Goal: Task Accomplishment & Management: Manage account settings

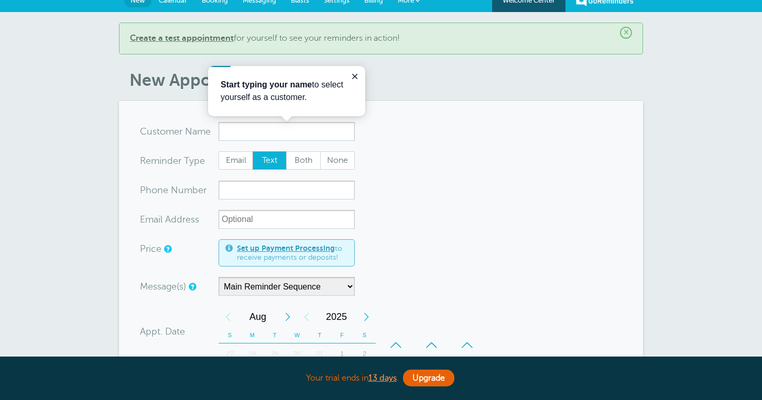
scroll to position [14, 0]
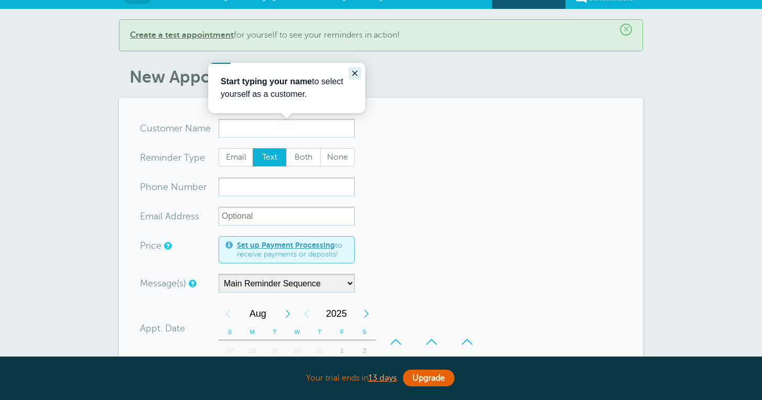
click at [356, 72] on icon "Close guide" at bounding box center [354, 73] width 5 height 5
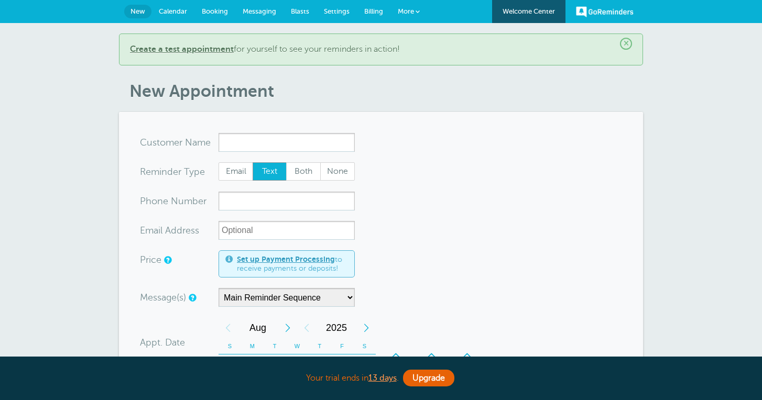
scroll to position [0, 0]
click at [207, 47] on b "Create a test appointment" at bounding box center [182, 49] width 104 height 9
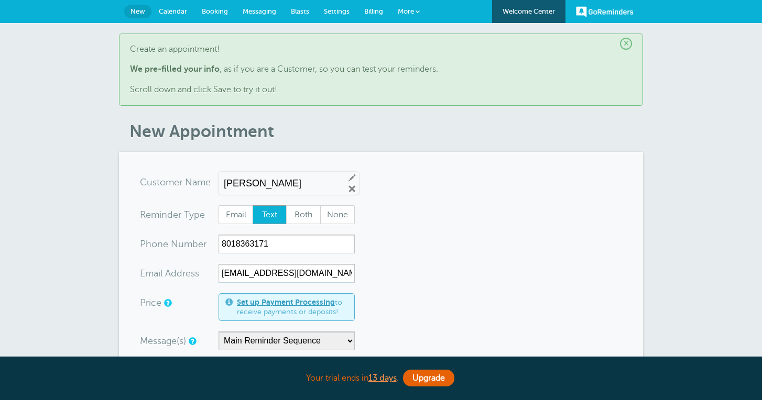
click at [219, 9] on span "Booking" at bounding box center [215, 11] width 26 height 8
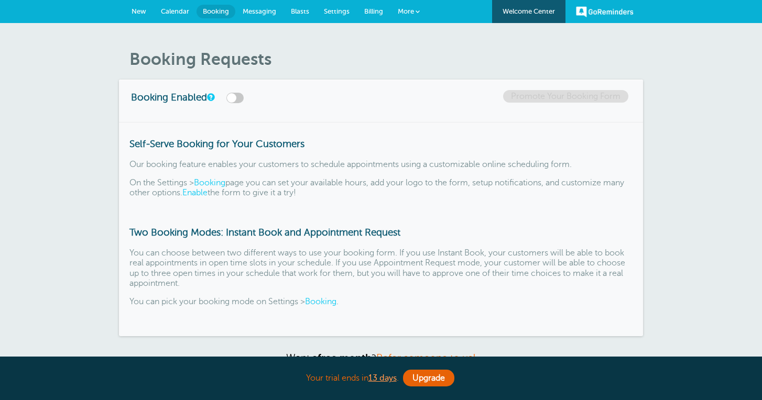
click at [175, 10] on span "Calendar" at bounding box center [175, 11] width 28 height 8
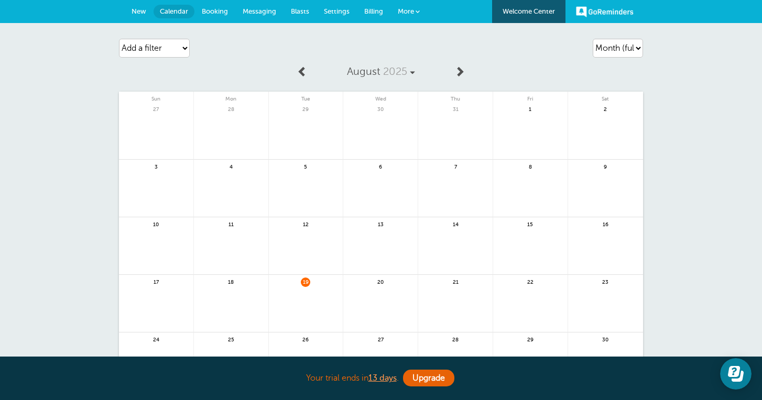
click at [418, 10] on span at bounding box center [418, 11] width 4 height 4
click at [139, 12] on span "New" at bounding box center [139, 11] width 15 height 8
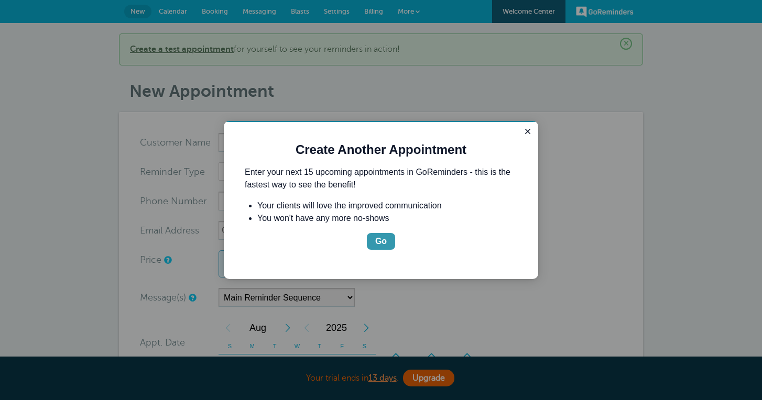
click at [380, 249] on button "Go" at bounding box center [381, 241] width 28 height 17
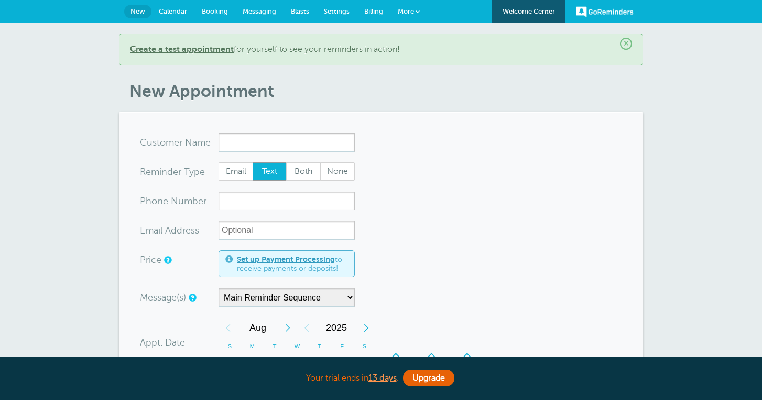
click at [582, 10] on link "GoReminders" at bounding box center [605, 11] width 58 height 23
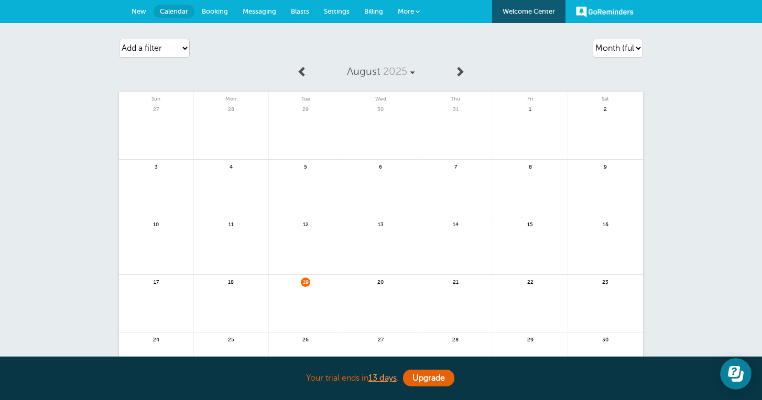
click at [413, 12] on span "More" at bounding box center [406, 11] width 16 height 8
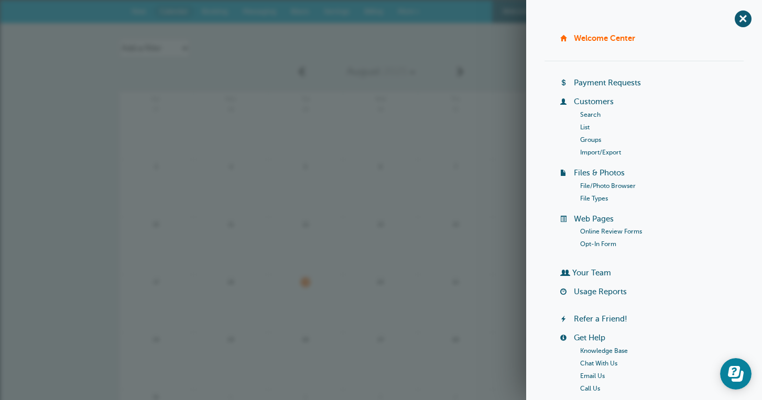
click at [590, 103] on link "Customers" at bounding box center [594, 101] width 40 height 8
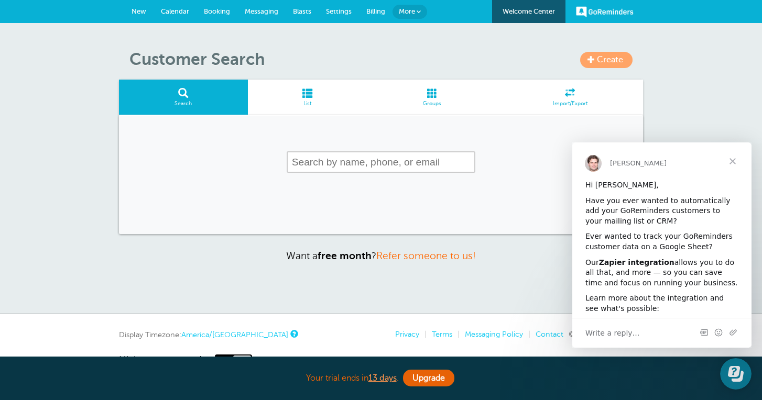
click at [139, 11] on span "New" at bounding box center [139, 11] width 15 height 8
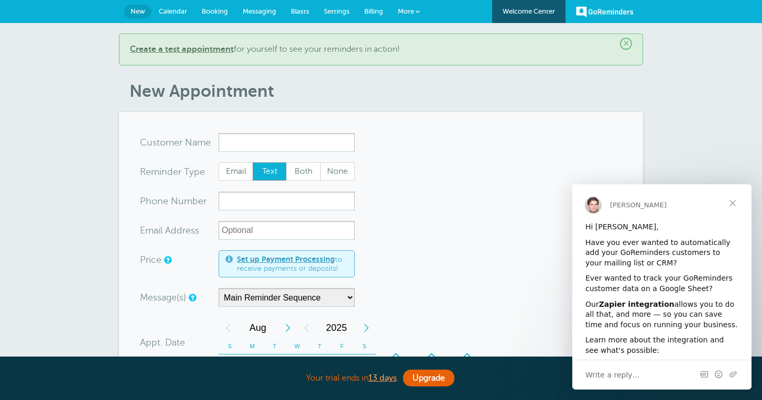
click at [732, 203] on span "Close" at bounding box center [733, 203] width 38 height 38
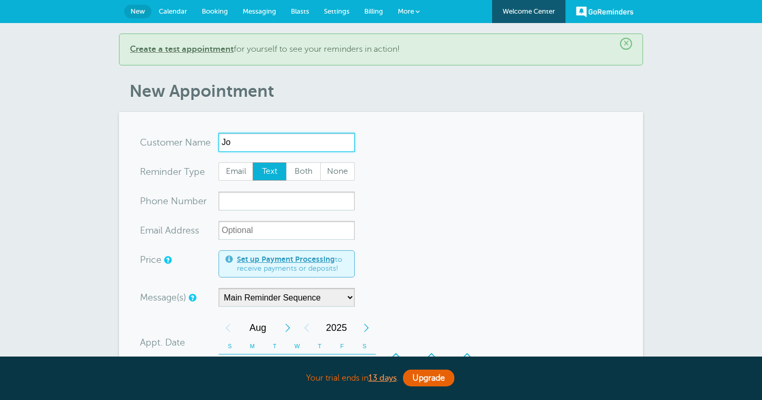
type input "J"
click at [208, 48] on b "Create a test appointment" at bounding box center [182, 49] width 104 height 9
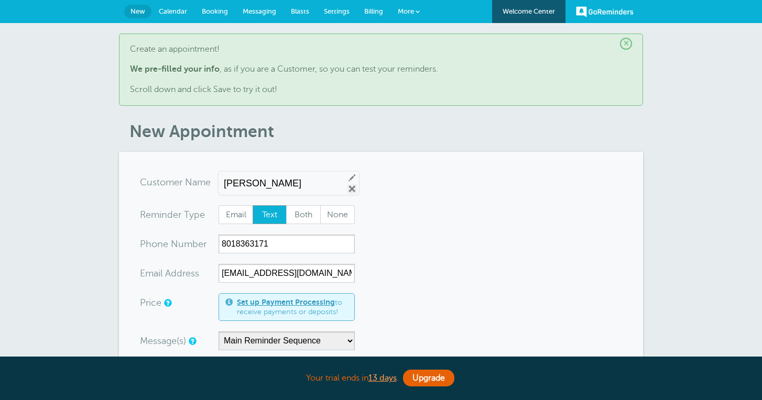
click at [347, 188] on link "Remove" at bounding box center [351, 188] width 9 height 9
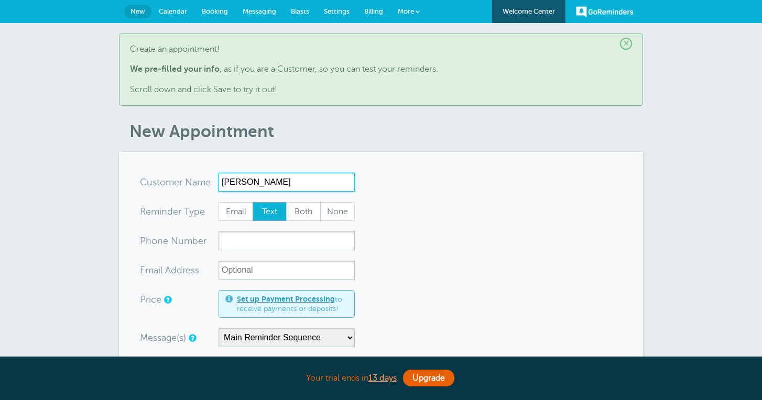
type input "[PERSON_NAME]"
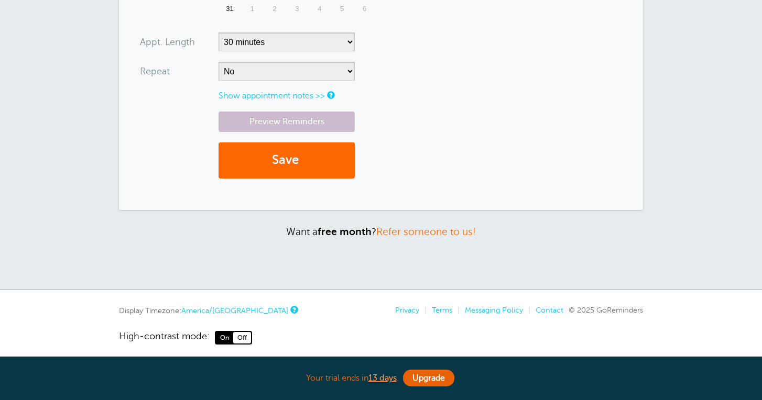
scroll to position [504, 0]
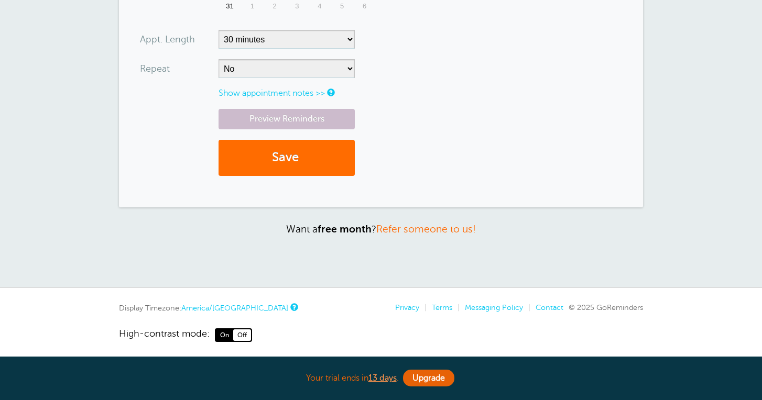
type input "4352371733"
click at [280, 160] on button "Save" at bounding box center [287, 158] width 136 height 36
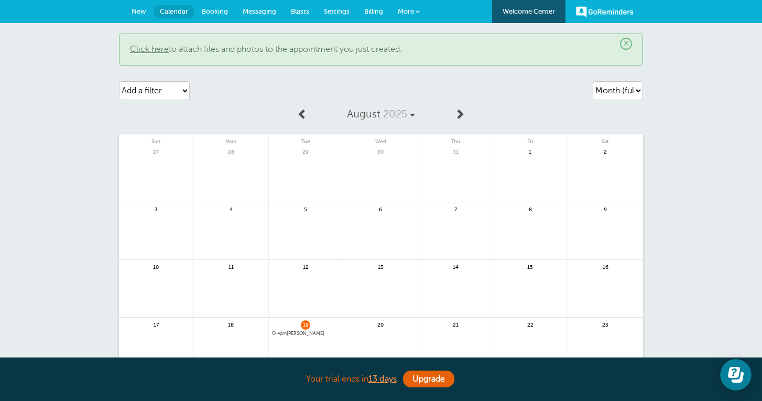
click at [138, 12] on span "New" at bounding box center [139, 11] width 15 height 8
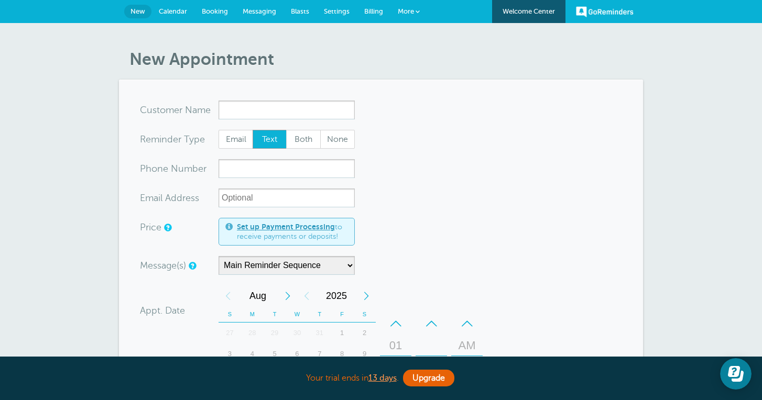
click at [258, 9] on span "Messaging" at bounding box center [260, 11] width 34 height 8
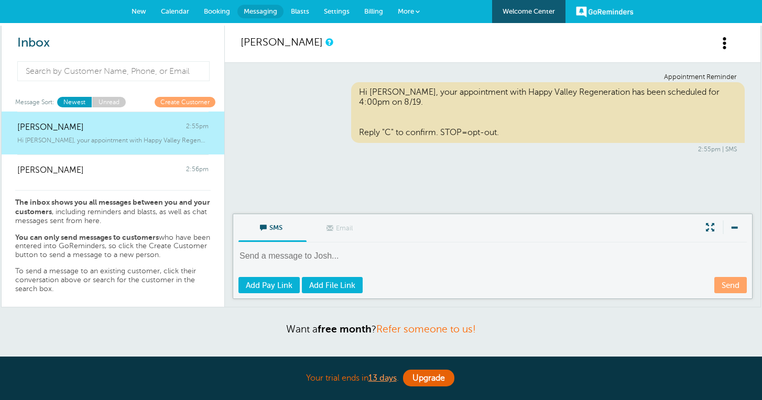
click at [334, 11] on span "Settings" at bounding box center [337, 11] width 26 height 8
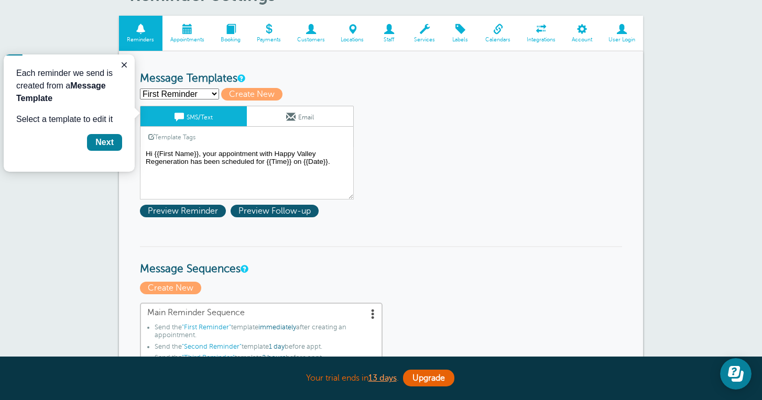
scroll to position [71, 0]
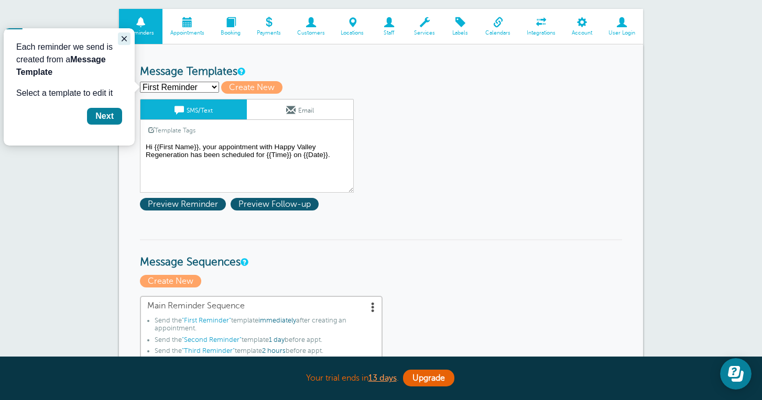
click at [125, 37] on icon "Close guide" at bounding box center [124, 38] width 5 height 5
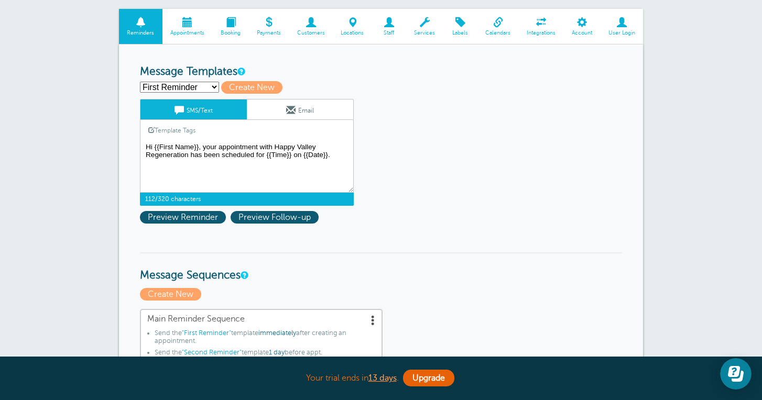
click at [332, 155] on textarea "Hi {{First Name}}, your appointment with Happy Valley Regeneration has been sch…" at bounding box center [247, 166] width 214 height 52
drag, startPoint x: 332, startPoint y: 155, endPoint x: 141, endPoint y: 143, distance: 191.7
click at [141, 143] on textarea "Hi {{First Name}}, your appointment with Happy Valley Regeneration has been sch…" at bounding box center [247, 166] width 214 height 52
paste textarea "[Patient Name]! Your in-home stem cell treatment with Happy Valley Regeneration…"
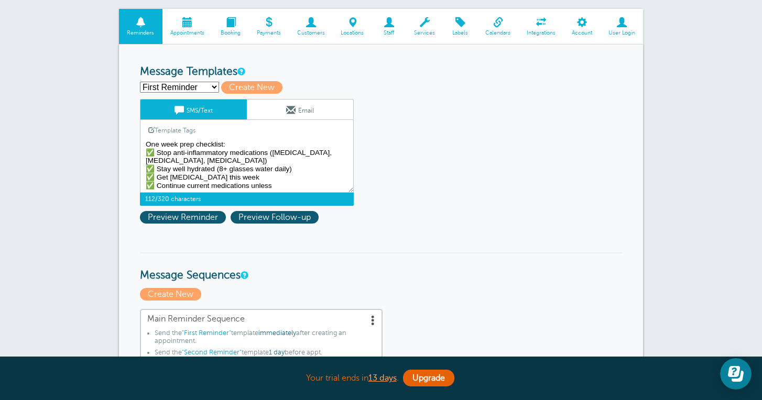
scroll to position [31, 0]
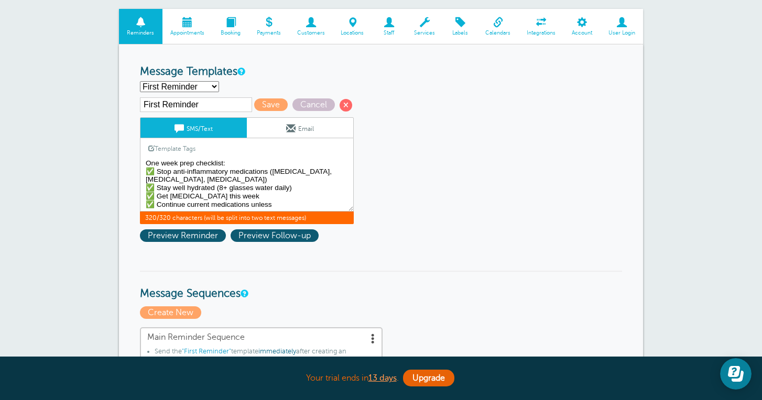
click at [155, 201] on textarea "Hi {{First Name}}, your appointment with Happy Valley Regeneration has been sch…" at bounding box center [247, 185] width 214 height 52
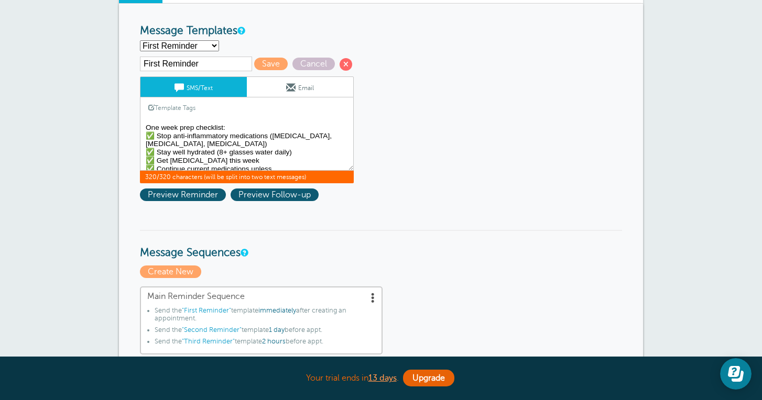
scroll to position [18, 0]
click at [274, 138] on textarea "Hi {{First Name}}, your appointment with Happy Valley Regeneration has been sch…" at bounding box center [247, 144] width 214 height 52
paste textarea "NSAIDs"
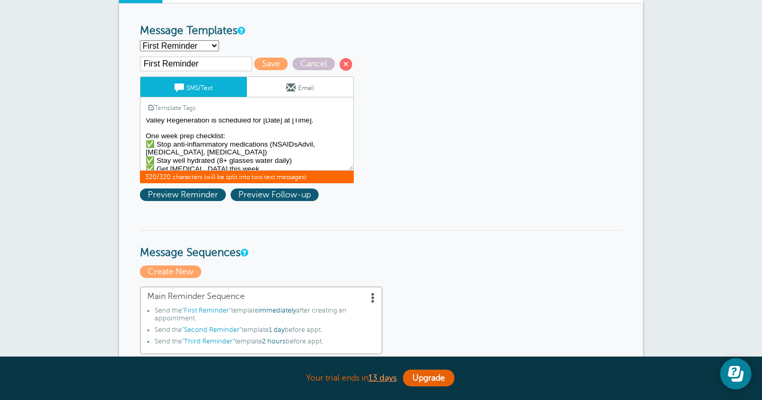
click at [298, 144] on textarea "Hi {{First Name}}, your appointment with Happy Valley Regeneration has been sch…" at bounding box center [247, 144] width 214 height 52
click at [299, 146] on textarea "Hi {{First Name}}, your appointment with Happy Valley Regeneration has been sch…" at bounding box center [247, 144] width 214 height 52
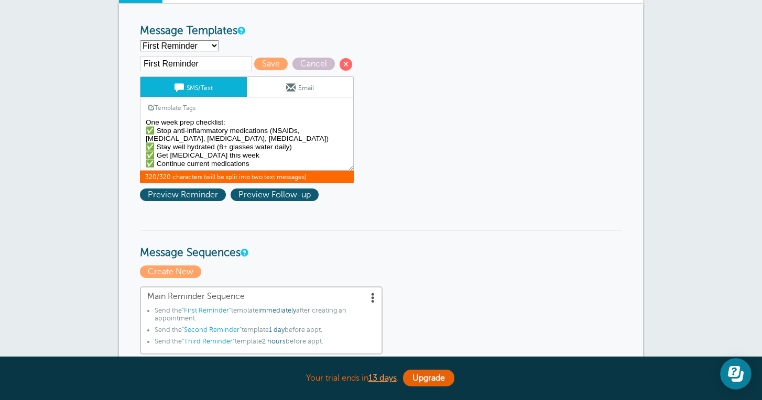
scroll to position [39, 0]
click at [186, 107] on link "Template Tags" at bounding box center [171, 107] width 63 height 20
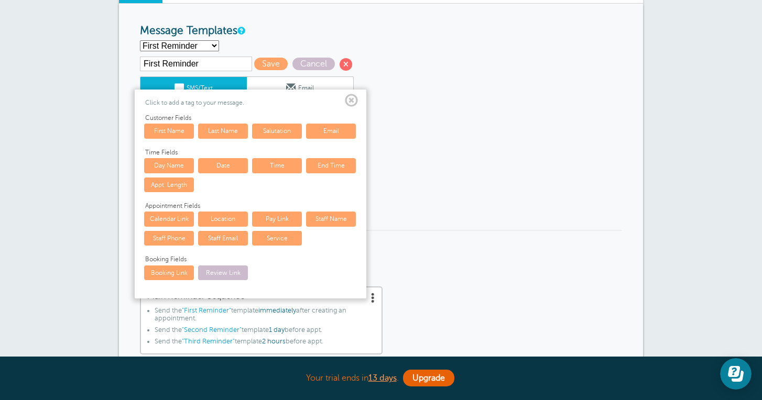
click at [350, 101] on span at bounding box center [351, 100] width 13 height 13
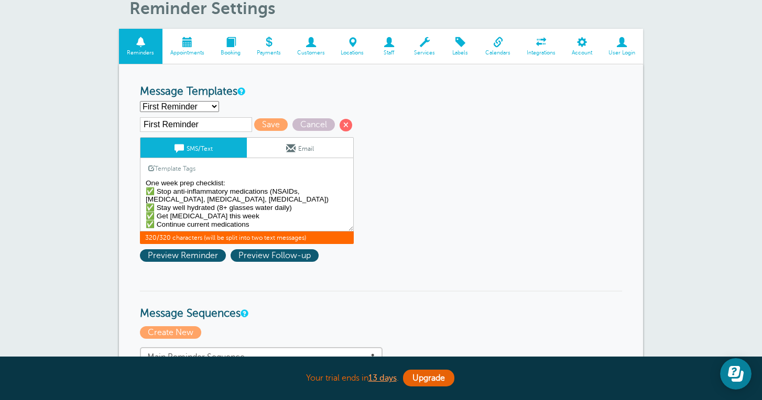
click at [251, 224] on textarea "Hi {{First Name}}, your appointment with Happy Valley Regeneration has been sch…" at bounding box center [247, 205] width 214 height 52
drag, startPoint x: 252, startPoint y: 223, endPoint x: 147, endPoint y: 221, distance: 105.4
click at [147, 221] on textarea "Hi {{First Name}}, your appointment with Happy Valley Regeneration has been sch…" at bounding box center [247, 205] width 214 height 52
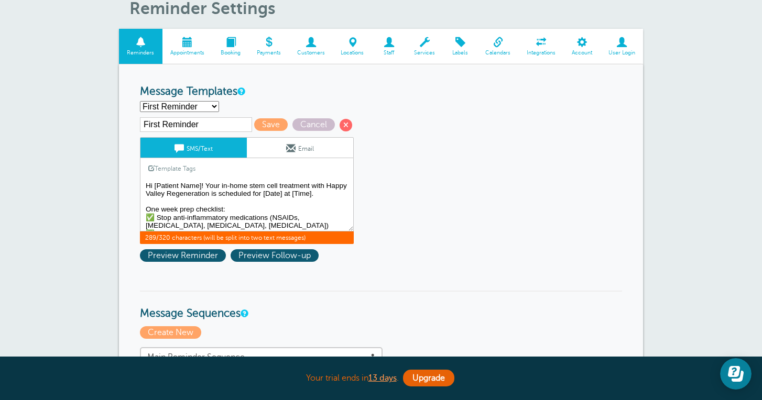
scroll to position [0, 0]
click at [173, 166] on link "Template Tags" at bounding box center [171, 168] width 63 height 20
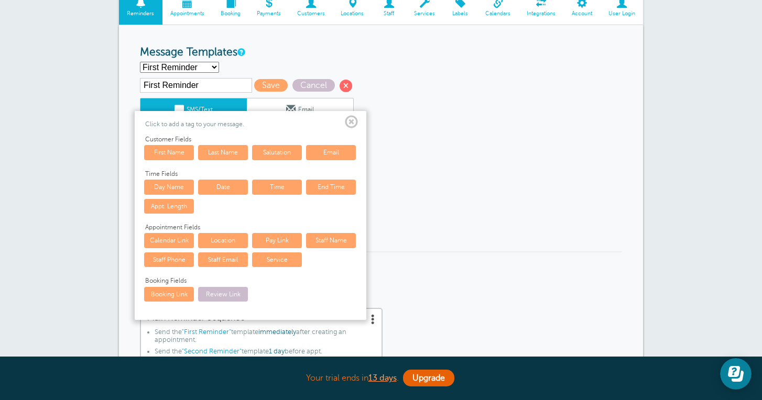
scroll to position [93, 0]
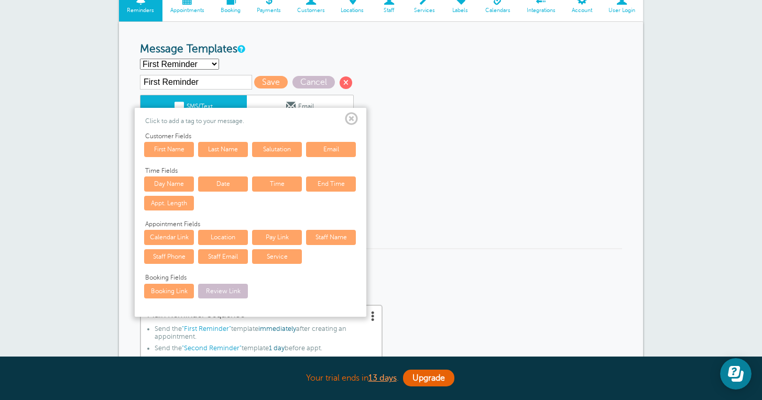
click at [352, 116] on span at bounding box center [351, 119] width 13 height 13
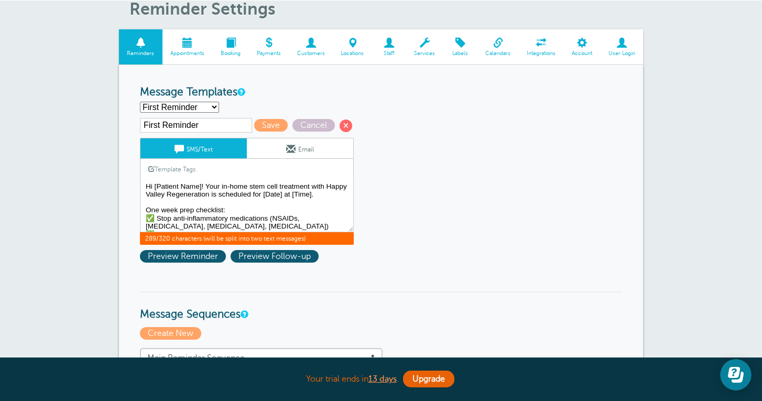
scroll to position [0, 0]
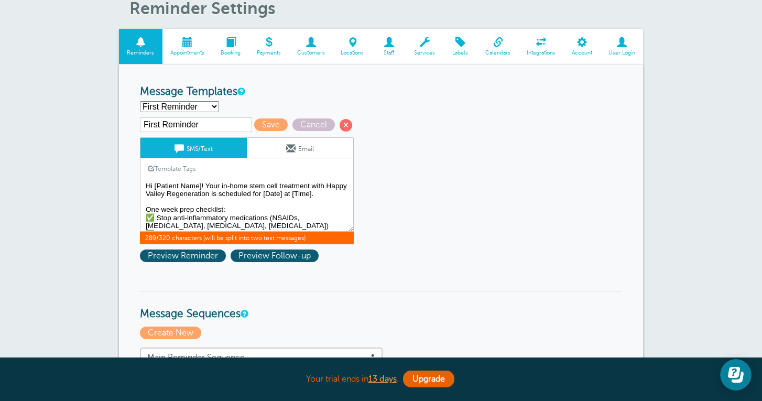
drag, startPoint x: 250, startPoint y: 183, endPoint x: 222, endPoint y: 183, distance: 27.8
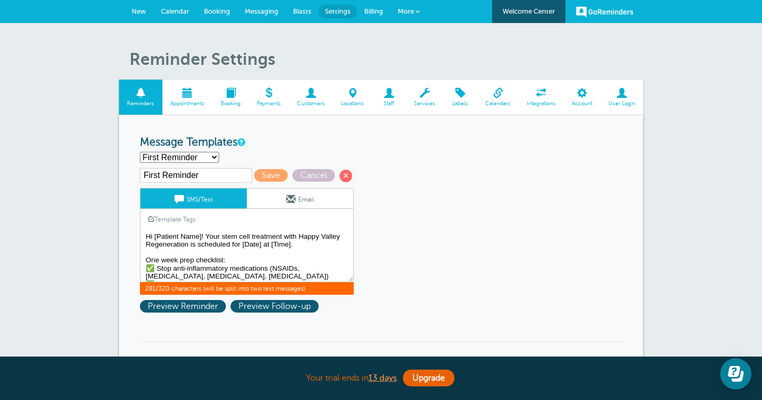
drag, startPoint x: 282, startPoint y: 235, endPoint x: 223, endPoint y: 234, distance: 59.8
click at [223, 234] on textarea "Hi {{First Name}}, your appointment with Happy Valley Regeneration has been sch…" at bounding box center [247, 256] width 214 height 52
click at [300, 242] on textarea "Hi {{First Name}}, your appointment with Happy Valley Regeneration has been sch…" at bounding box center [247, 256] width 214 height 52
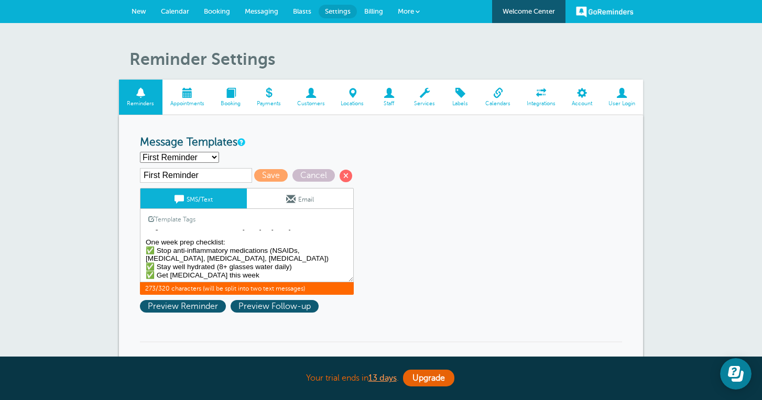
scroll to position [27, 0]
type textarea "Hi [Patient Name]! Your appointment with Happy Valley Regeneration is scheduled…"
click at [254, 176] on span "Save" at bounding box center [271, 175] width 34 height 13
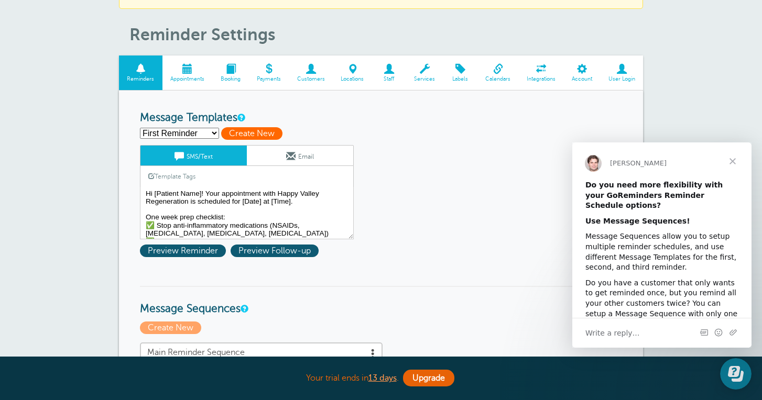
click at [237, 134] on span "Create New" at bounding box center [251, 133] width 61 height 13
select select
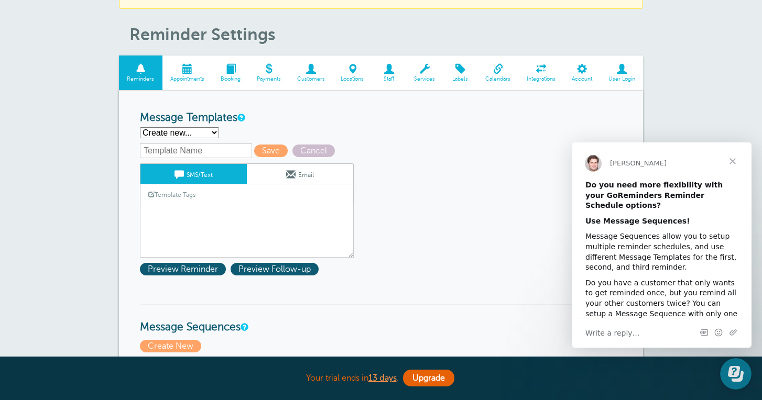
select select "159489"
type input "First Reminder"
type textarea "Hi [Patient Name]! Your appointment with Happy Valley Regeneration is scheduled…"
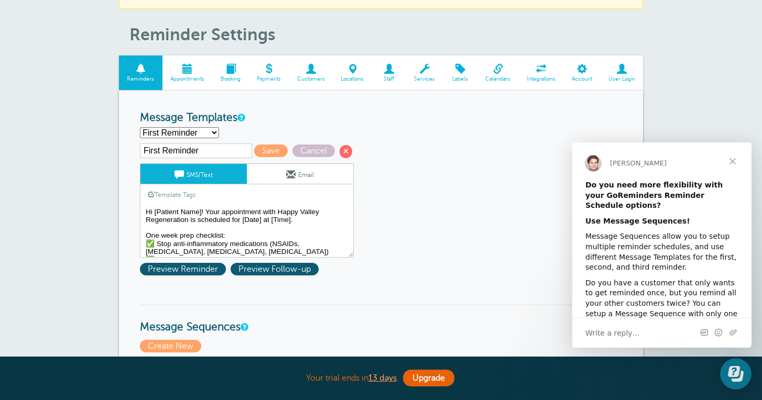
select select "159491"
type input "Second Reminder"
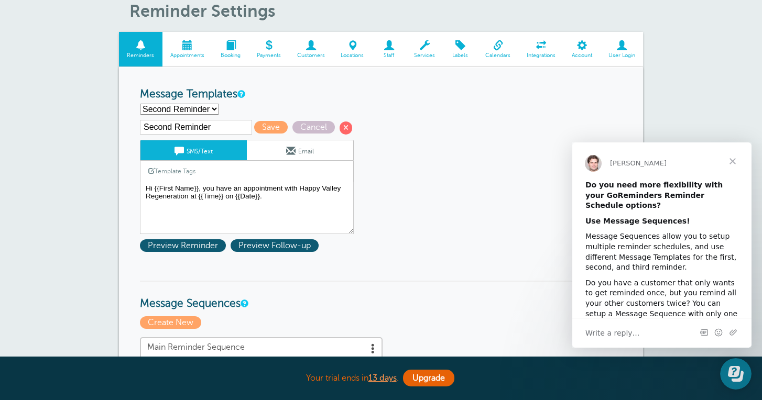
scroll to position [89, 0]
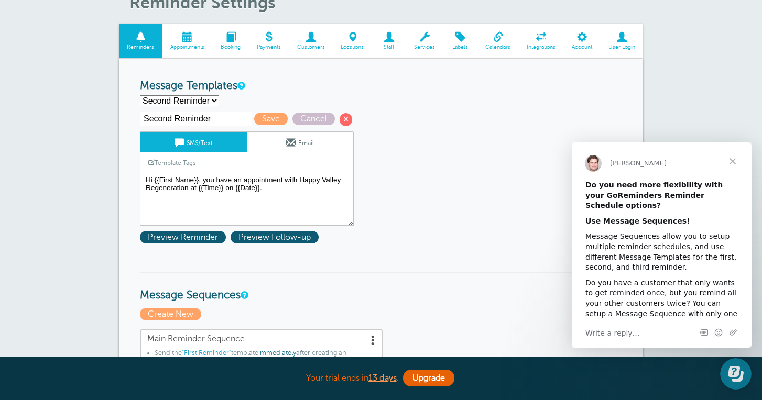
click at [275, 189] on textarea "Hi [Patient Name]! Your appointment with Happy Valley Regeneration is scheduled…" at bounding box center [247, 199] width 214 height 52
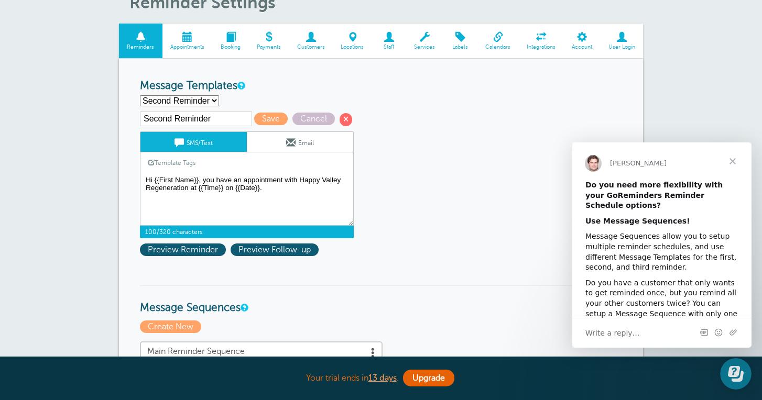
type textarea "Hi {{First Name}}, you have an appointment with Happy Valley Regeneration at {{…"
select select "159489"
type input "First Reminder"
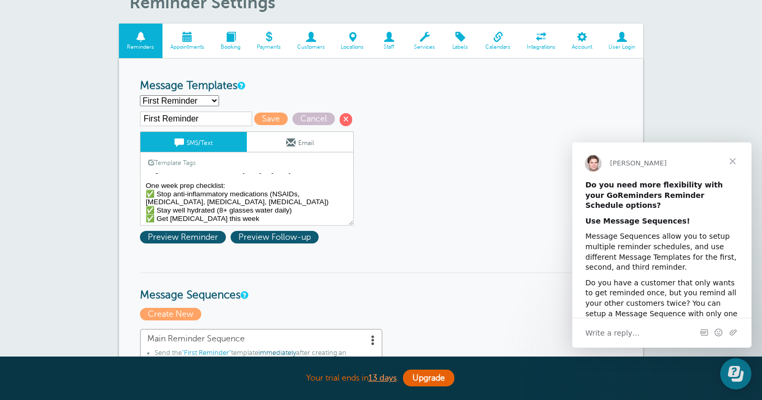
scroll to position [27, 0]
click at [269, 217] on textarea "Hi [Patient Name]! Your appointment with Happy Valley Regeneration is scheduled…" at bounding box center [247, 199] width 214 height 52
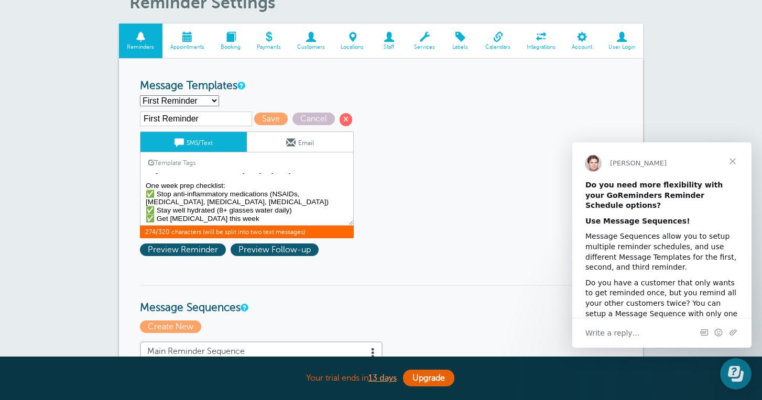
scroll to position [40, 0]
paste textarea "Questions before your treatment? Call us at [Phone]. The Happy Valley Regenerat…"
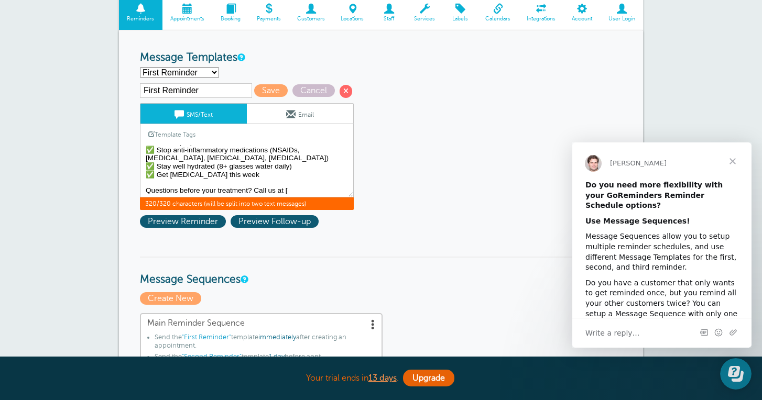
scroll to position [43, 0]
drag, startPoint x: 290, startPoint y: 189, endPoint x: 145, endPoint y: 190, distance: 145.7
click at [145, 190] on textarea "Hi [Patient Name]! Your appointment with Happy Valley Regeneration is scheduled…" at bounding box center [247, 171] width 214 height 52
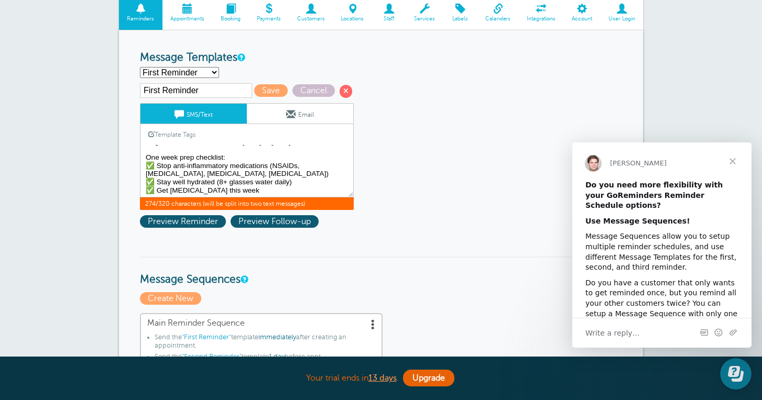
scroll to position [40, 0]
paste textarea "Questions before your treatment? Call us at [Phone]. The Happy Valley Regenerat…"
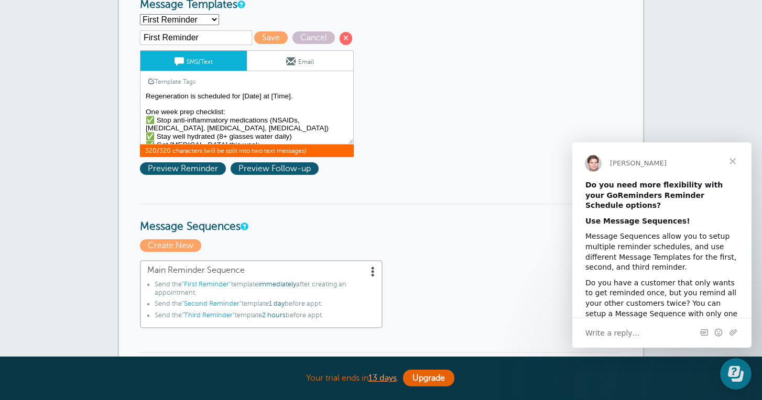
scroll to position [0, 0]
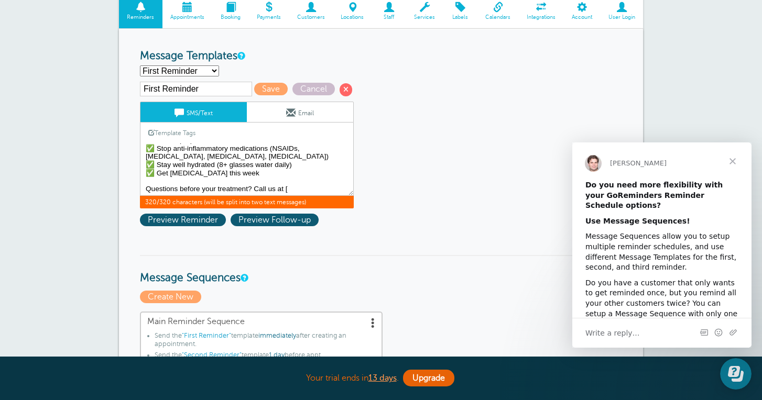
click at [309, 166] on textarea "Hi [Patient Name]! Your appointment with Happy Valley Regeneration is scheduled…" at bounding box center [247, 170] width 214 height 52
drag, startPoint x: 292, startPoint y: 189, endPoint x: 141, endPoint y: 185, distance: 151.5
click at [141, 185] on textarea "Hi [Patient Name]! Your appointment with Happy Valley Regeneration is scheduled…" at bounding box center [247, 170] width 214 height 52
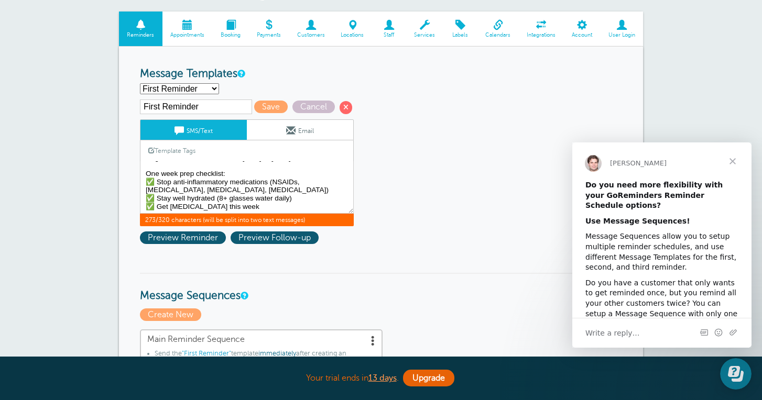
scroll to position [27, 0]
click at [254, 203] on textarea "Hi [Patient Name]! Your appointment with Happy Valley Regeneration is scheduled…" at bounding box center [247, 187] width 214 height 52
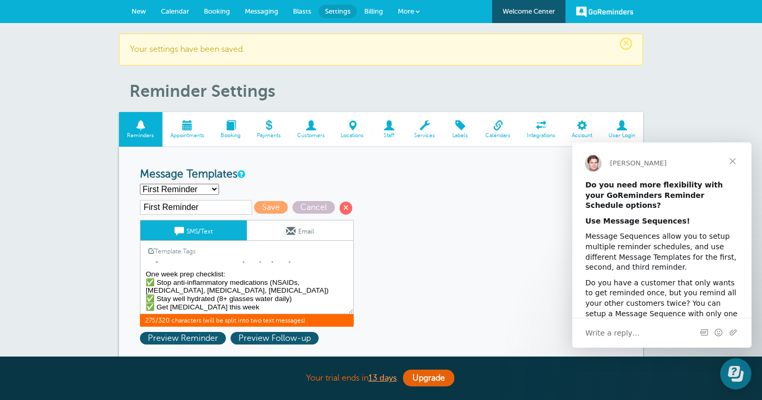
scroll to position [0, 0]
type textarea "Hi [Patient Name]! Your appointment with Happy Valley Regeneration is scheduled…"
click at [732, 161] on span "Close" at bounding box center [733, 162] width 38 height 38
